Goal: Information Seeking & Learning: Learn about a topic

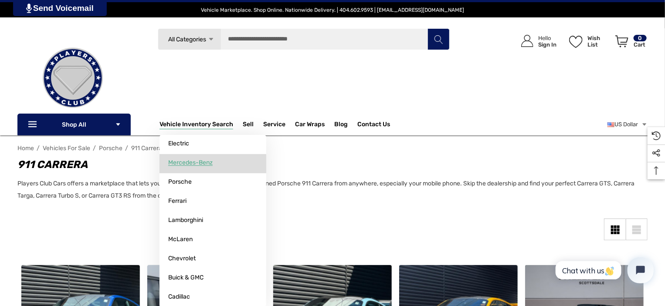
click at [182, 160] on link "Mercedes-Benz" at bounding box center [213, 162] width 107 height 17
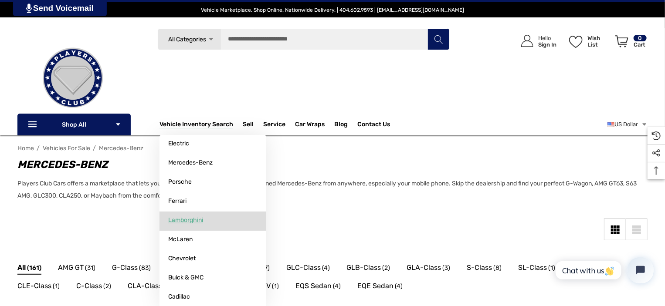
click at [197, 223] on span "Lamborghini" at bounding box center [185, 221] width 35 height 8
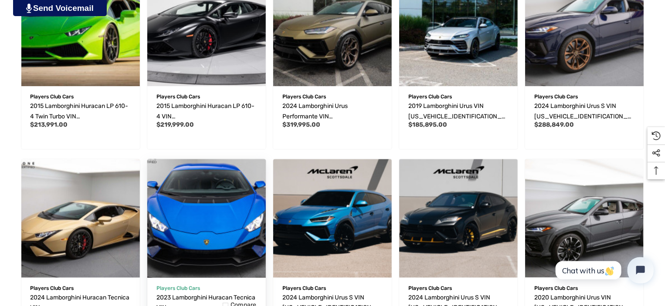
scroll to position [654, 0]
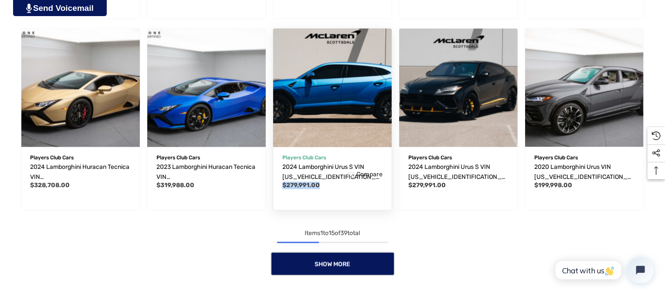
drag, startPoint x: 279, startPoint y: 188, endPoint x: 318, endPoint y: 188, distance: 38.8
click at [318, 188] on div "Players Club Cars 2024 Lamborghini Urus S VIN ZPBUB3ZL8RLA28658 Year: 2024 Make…" at bounding box center [332, 177] width 119 height 68
copy span "$279,991.00"
click at [339, 136] on img "2024 Lamborghini Urus S VIN ZPBUB3ZL8RLA28658,$279,991.00\a" at bounding box center [332, 88] width 130 height 130
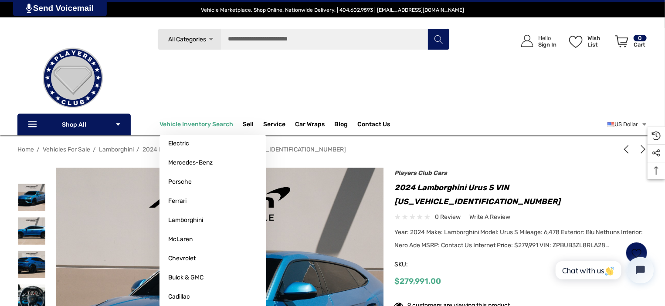
click at [191, 123] on span "Vehicle Inventory Search" at bounding box center [197, 126] width 74 height 10
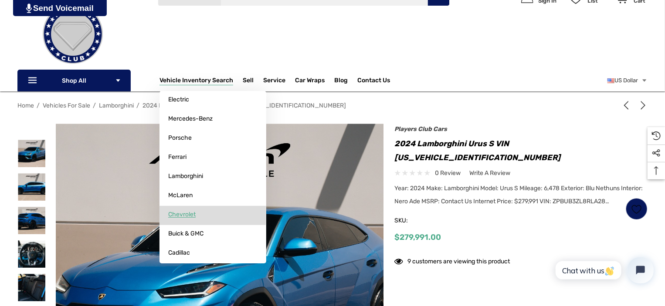
scroll to position [78, 0]
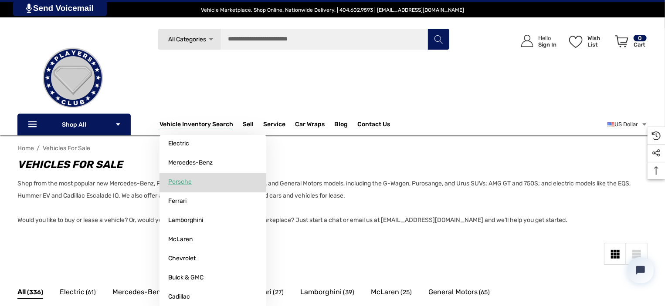
click at [193, 189] on link "Porsche" at bounding box center [213, 181] width 107 height 17
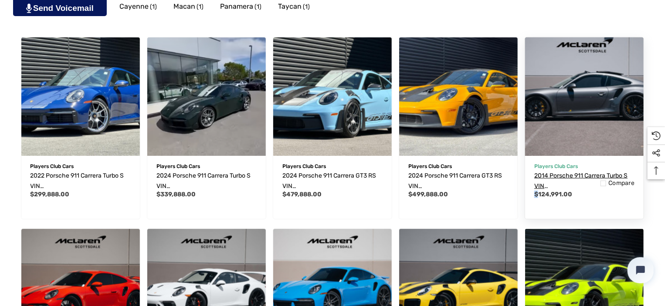
drag, startPoint x: 540, startPoint y: 192, endPoint x: 587, endPoint y: 190, distance: 46.7
click at [587, 190] on div "Players Club Cars 2014 Porsche 911 Carrera Turbo S VIN [US_VEHICLE_IDENTIFICATI…" at bounding box center [584, 186] width 119 height 68
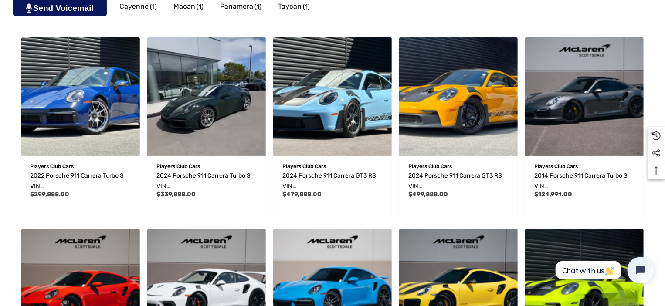
click at [658, 206] on div "Home Vehicles For Sale Porsche Porsche Players Club Cars offers a marketplace t…" at bounding box center [332, 291] width 665 height 824
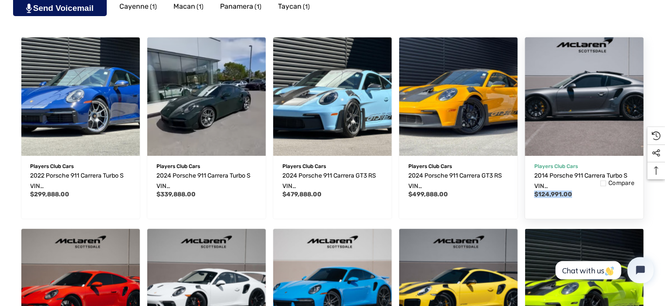
drag, startPoint x: 561, startPoint y: 195, endPoint x: 525, endPoint y: 197, distance: 36.7
click at [525, 197] on article "Quick view Add to Wishlist Players Club Cars 2014 Porsche 911 Carrera Turbo S V…" at bounding box center [584, 128] width 119 height 183
drag, startPoint x: 546, startPoint y: 194, endPoint x: 567, endPoint y: 199, distance: 21.6
click at [564, 198] on div "Players Club Cars 2014 Porsche 911 Carrera Turbo S VIN [US_VEHICLE_IDENTIFICATI…" at bounding box center [584, 186] width 119 height 68
drag, startPoint x: 579, startPoint y: 194, endPoint x: 528, endPoint y: 195, distance: 51.0
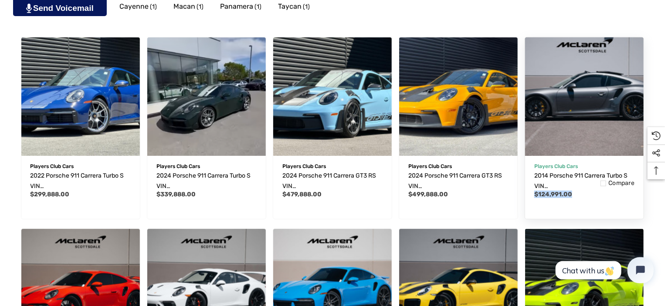
click at [528, 195] on div "Players Club Cars 2014 Porsche 911 Carrera Turbo S VIN [US_VEHICLE_IDENTIFICATI…" at bounding box center [584, 186] width 119 height 68
copy span "$124,991.00"
click at [578, 162] on p "Players Club Cars" at bounding box center [584, 166] width 100 height 11
click at [576, 138] on img "2014 Porsche 911 Carrera Turbo S VIN WP0AD2A9XES167625,$124,991.00\a" at bounding box center [585, 96] width 130 height 130
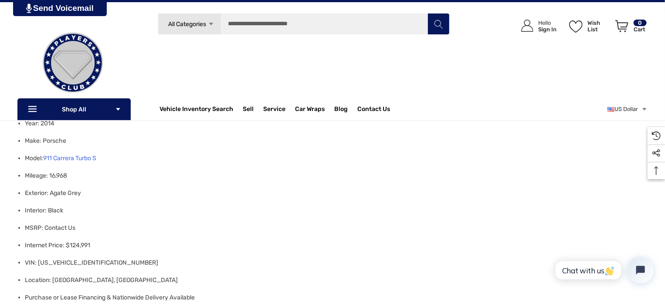
scroll to position [392, 0]
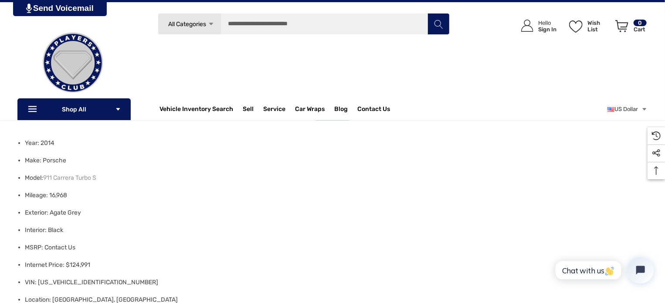
click at [119, 179] on li "Model: 911 Carrera Turbo S" at bounding box center [334, 178] width 618 height 17
drag, startPoint x: 115, startPoint y: 179, endPoint x: 42, endPoint y: 178, distance: 72.8
click at [42, 178] on li "Model: 911 Carrera Turbo S" at bounding box center [334, 178] width 618 height 17
copy li ": 911 Carrera Turbo S"
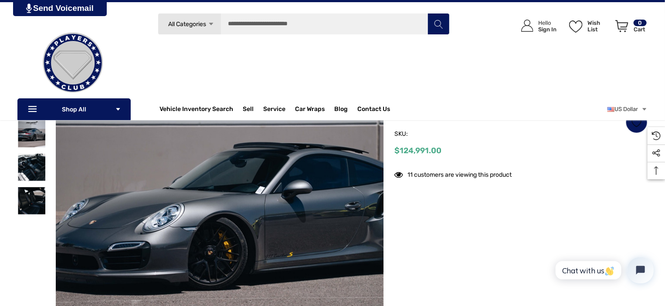
scroll to position [0, 0]
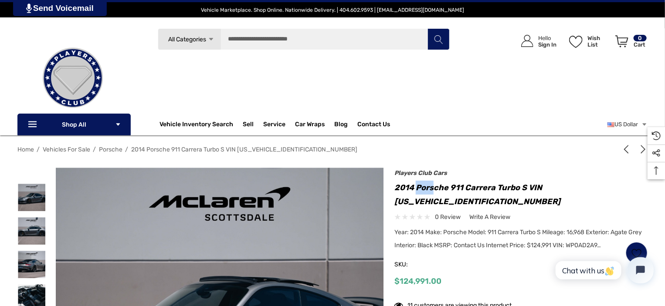
drag, startPoint x: 418, startPoint y: 188, endPoint x: 437, endPoint y: 187, distance: 18.8
click at [436, 187] on h1 "2014 Porsche 911 Carrera Turbo S VIN [US_VEHICLE_IDENTIFICATION_NUMBER]" at bounding box center [520, 195] width 253 height 28
click at [448, 189] on h1 "2014 Porsche 911 Carrera Turbo S VIN [US_VEHICLE_IDENTIFICATION_NUMBER]" at bounding box center [520, 195] width 253 height 28
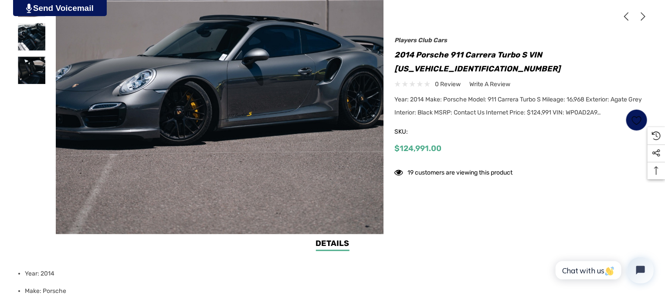
scroll to position [479, 0]
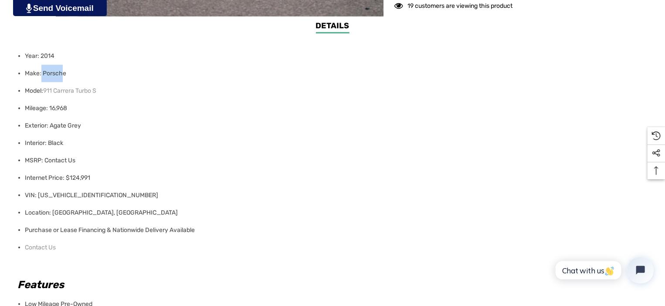
drag, startPoint x: 42, startPoint y: 71, endPoint x: 72, endPoint y: 73, distance: 30.1
click at [65, 71] on li "Make: Porsche" at bounding box center [334, 73] width 618 height 17
click at [75, 73] on li "Make: Porsche" at bounding box center [334, 73] width 618 height 17
click at [44, 73] on li "Make: Porsche" at bounding box center [334, 73] width 618 height 17
drag, startPoint x: 48, startPoint y: 73, endPoint x: 65, endPoint y: 75, distance: 17.5
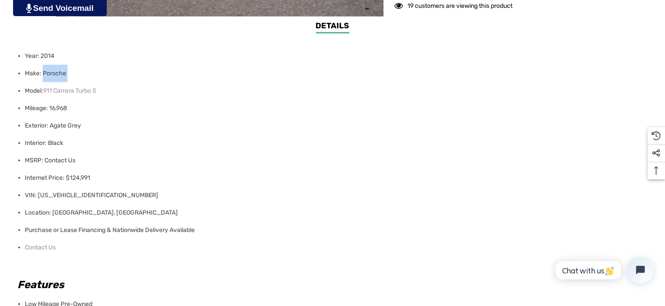
click at [65, 75] on li "Make: Porsche" at bounding box center [334, 73] width 618 height 17
copy ul "Porsche"
